Goal: Task Accomplishment & Management: Manage account settings

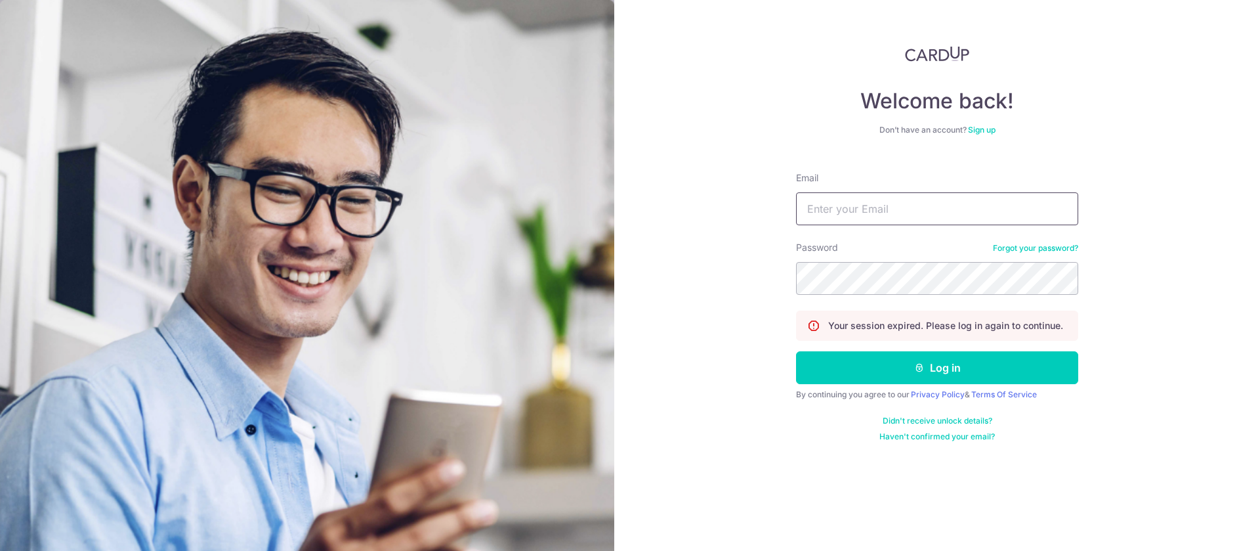
type input "[EMAIL_ADDRESS][DOMAIN_NAME]"
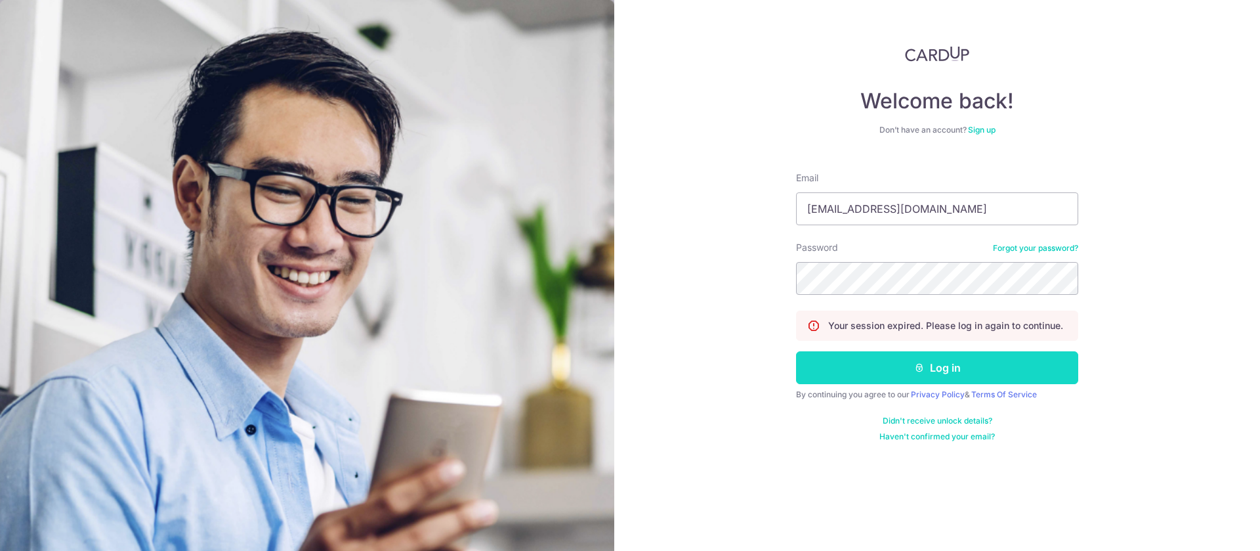
click at [924, 369] on icon "submit" at bounding box center [919, 367] width 10 height 10
